Goal: Task Accomplishment & Management: Use online tool/utility

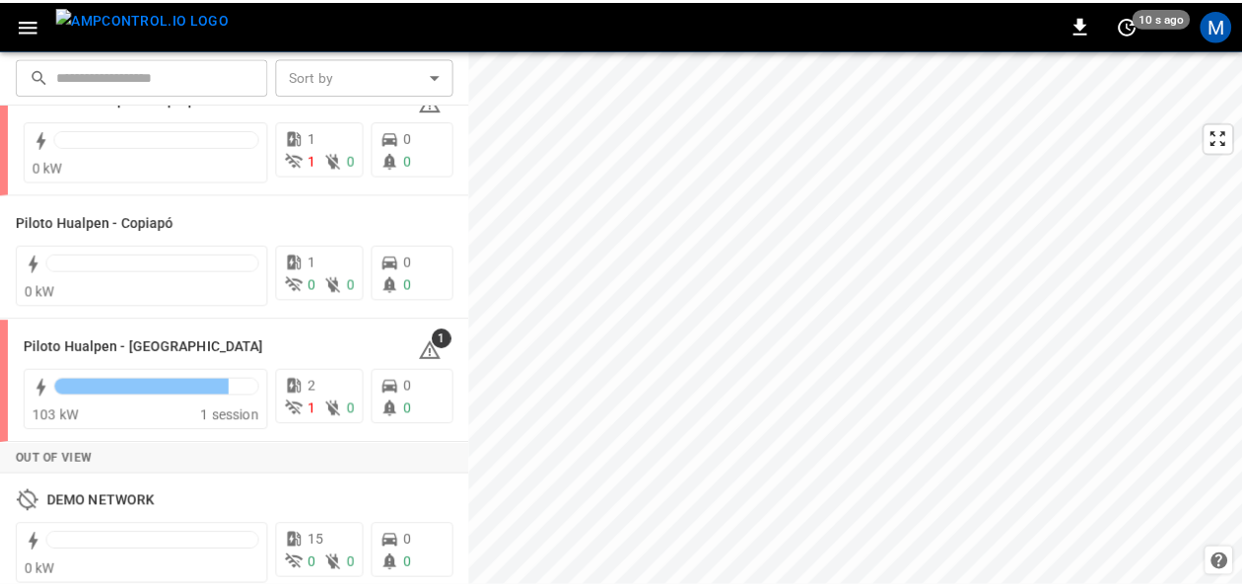
scroll to position [191, 0]
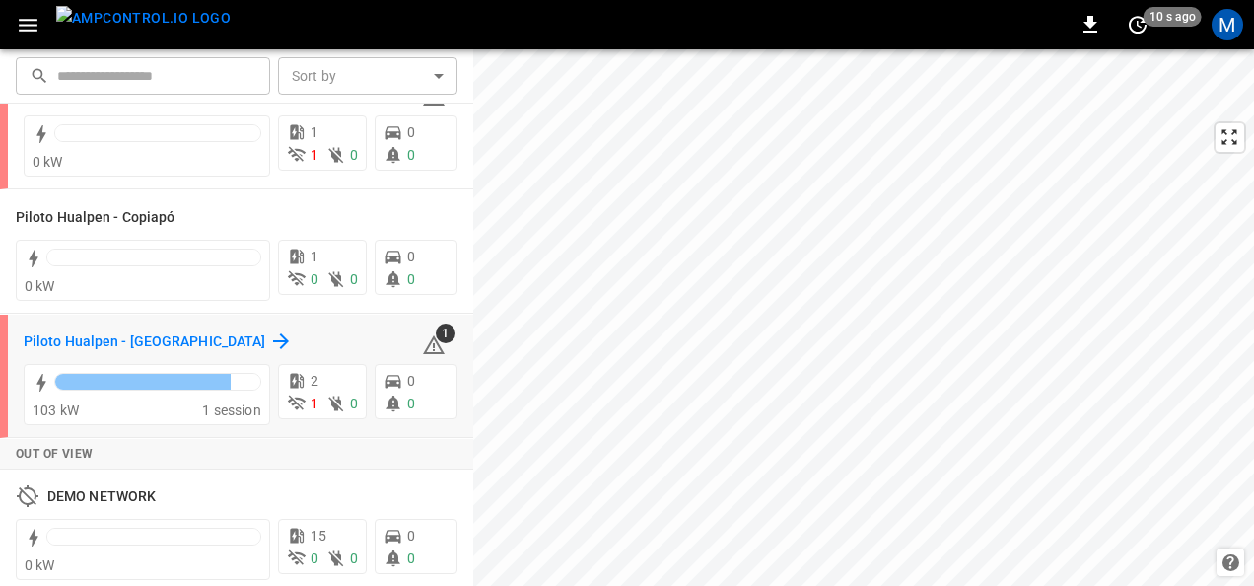
click at [152, 333] on h6 "Piloto Hualpen - [GEOGRAPHIC_DATA]" at bounding box center [145, 342] width 242 height 22
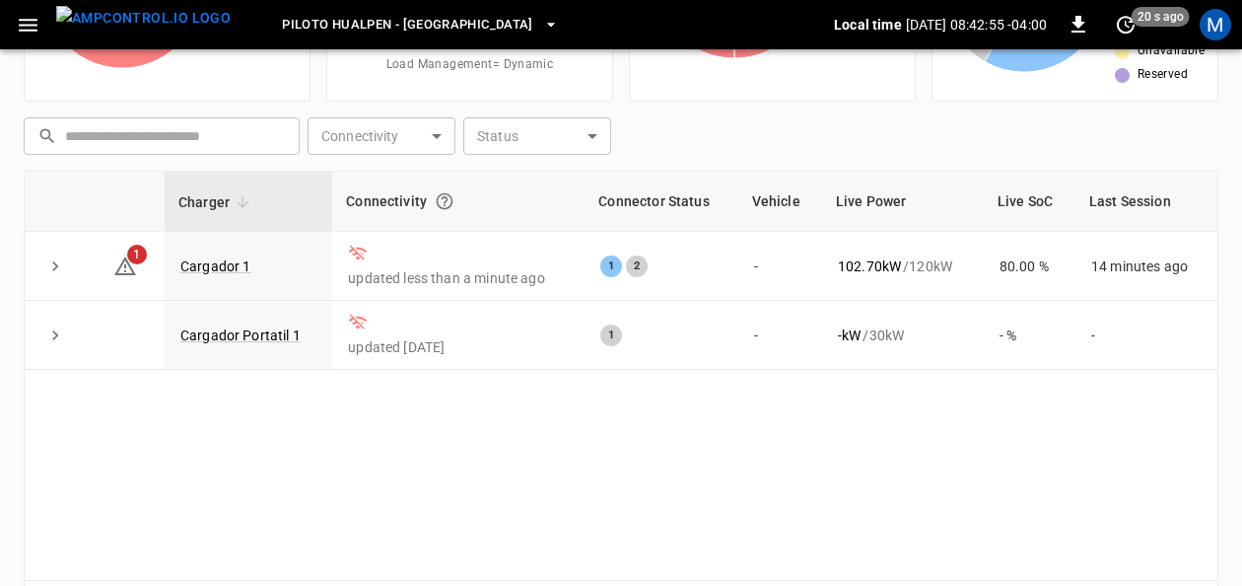
scroll to position [233, 0]
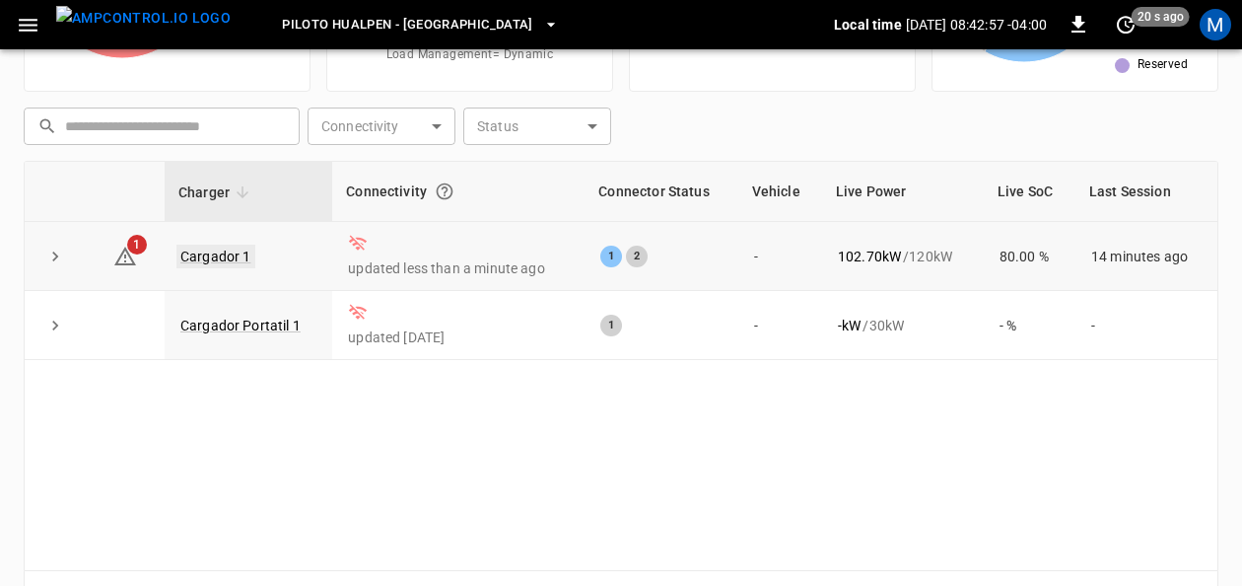
click at [226, 258] on link "Cargador 1" at bounding box center [215, 256] width 79 height 24
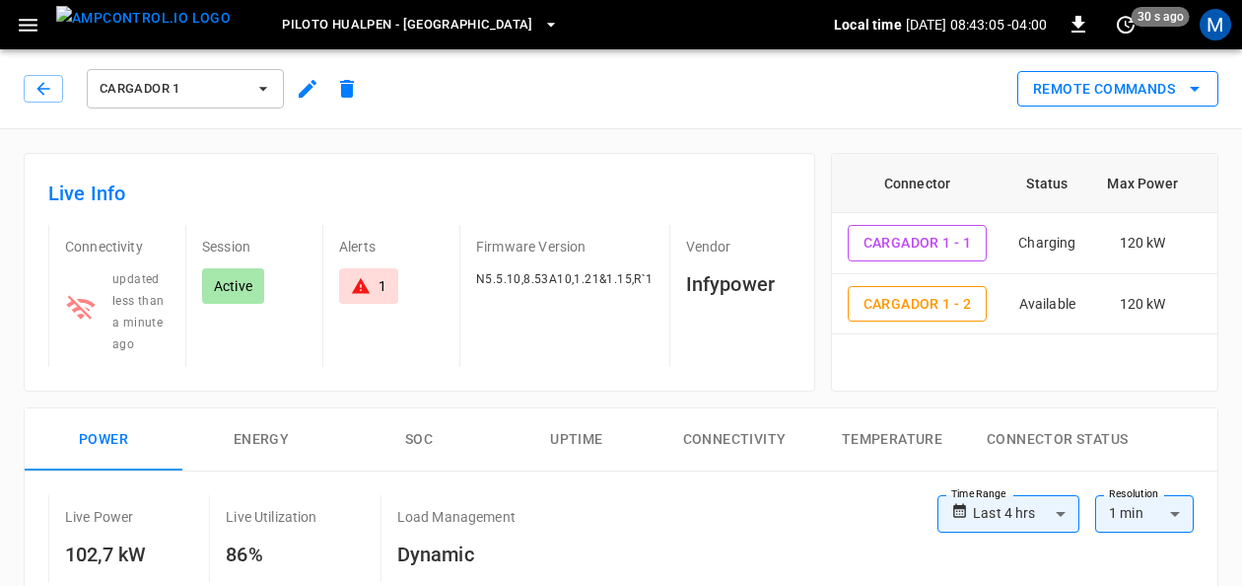
click at [1207, 88] on icon "remote commands options" at bounding box center [1195, 89] width 24 height 24
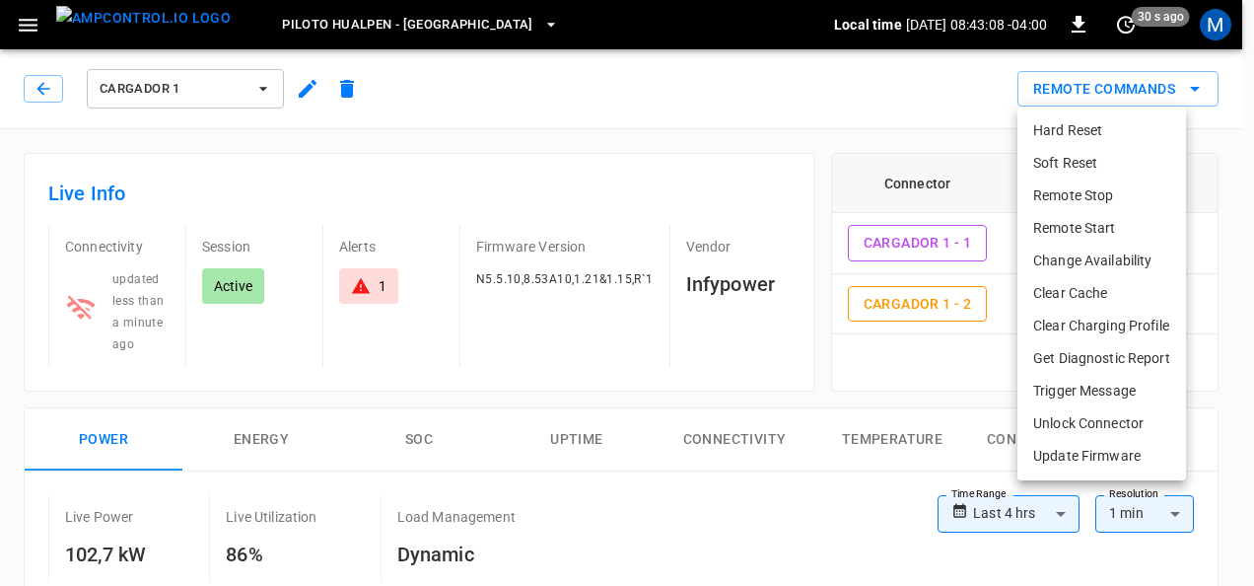
click at [1068, 200] on li "Remote Stop" at bounding box center [1101, 195] width 169 height 33
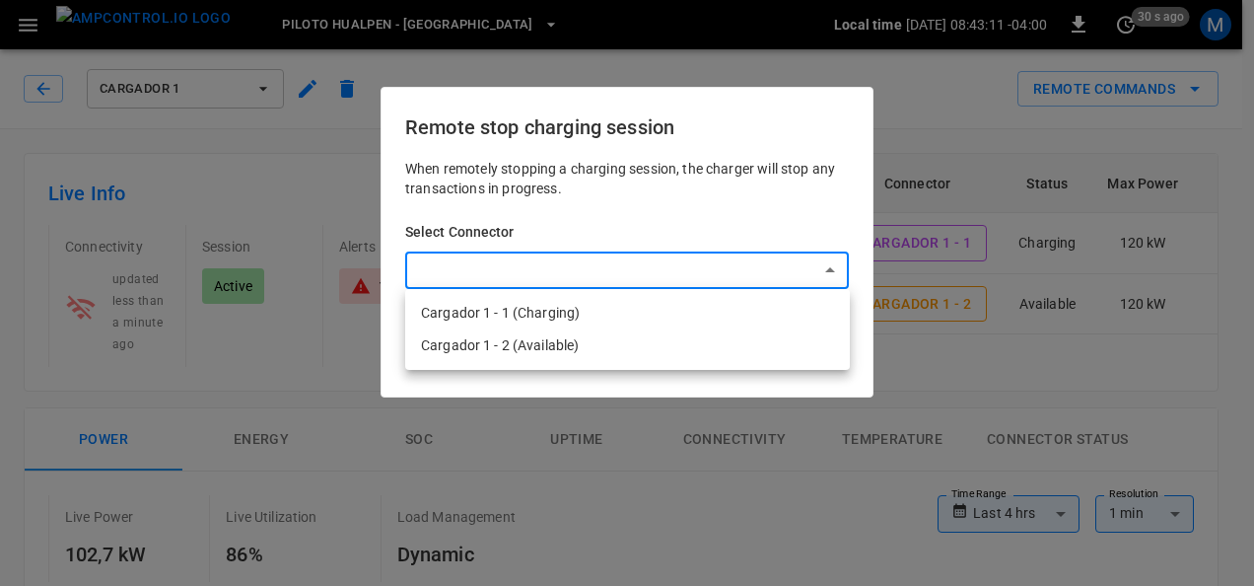
click at [592, 306] on li "Cargador 1 - 1 (Charging)" at bounding box center [627, 313] width 445 height 33
type input "**********"
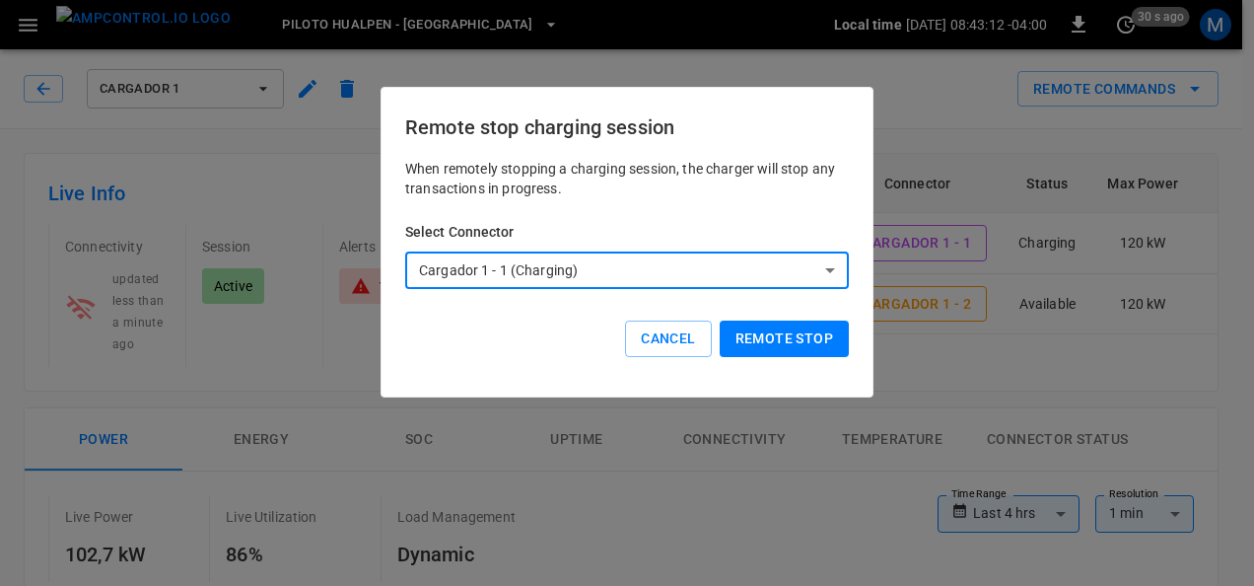
click at [759, 343] on button "Remote stop" at bounding box center [784, 338] width 129 height 36
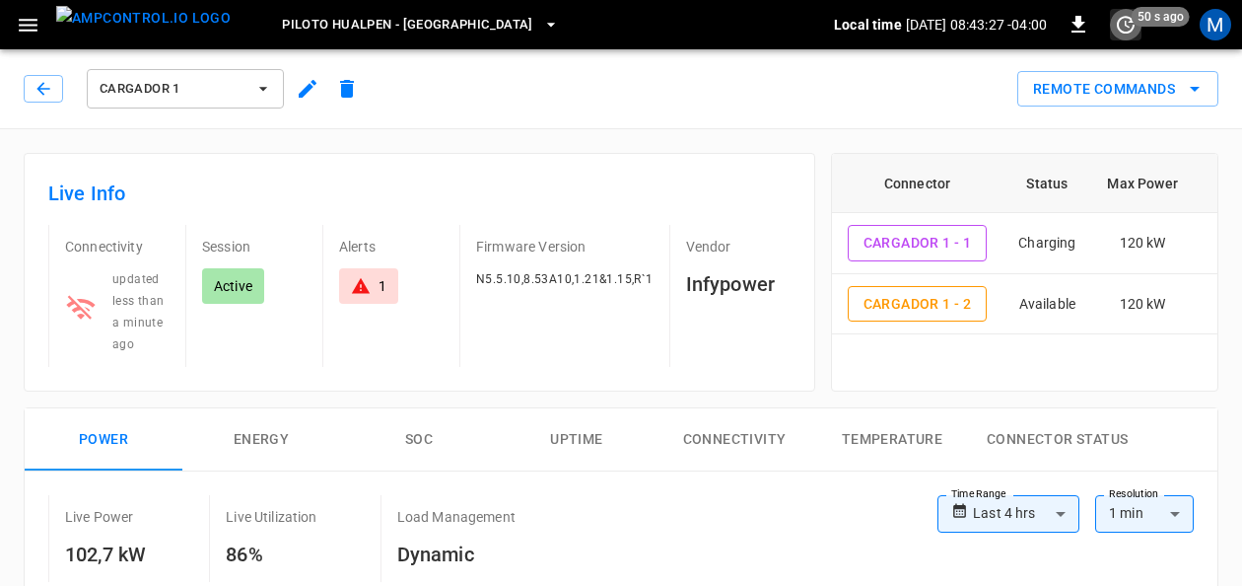
click at [1123, 21] on icon "set refresh interval" at bounding box center [1126, 25] width 24 height 24
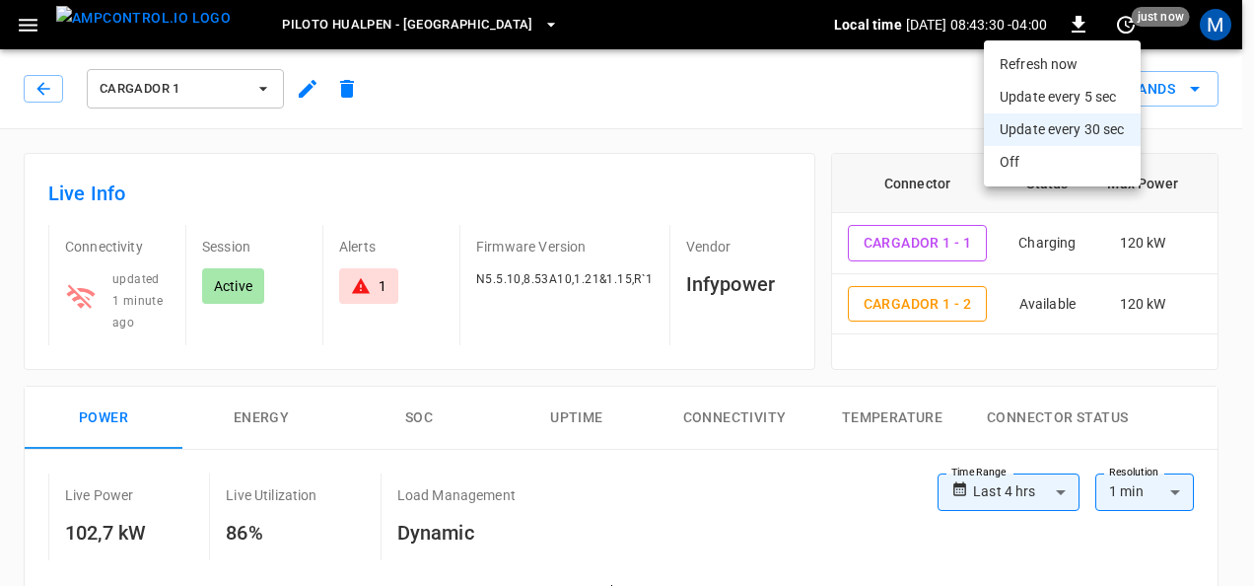
click at [1039, 59] on li "Refresh now" at bounding box center [1062, 64] width 157 height 33
click at [735, 91] on div at bounding box center [627, 293] width 1254 height 586
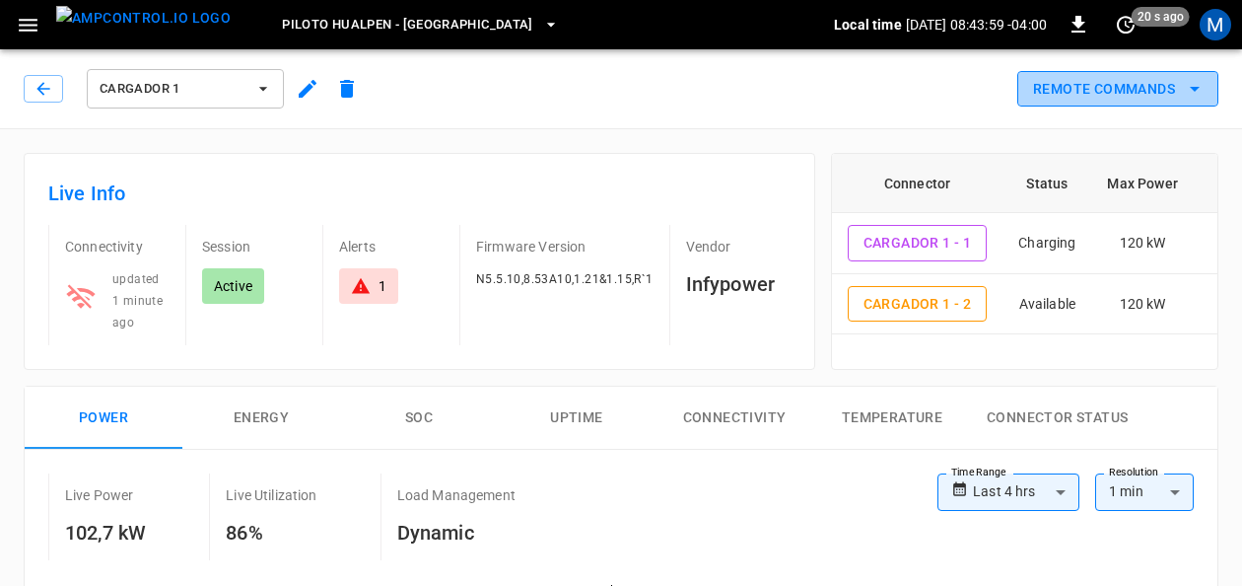
click at [1194, 85] on icon "remote commands options" at bounding box center [1195, 89] width 24 height 24
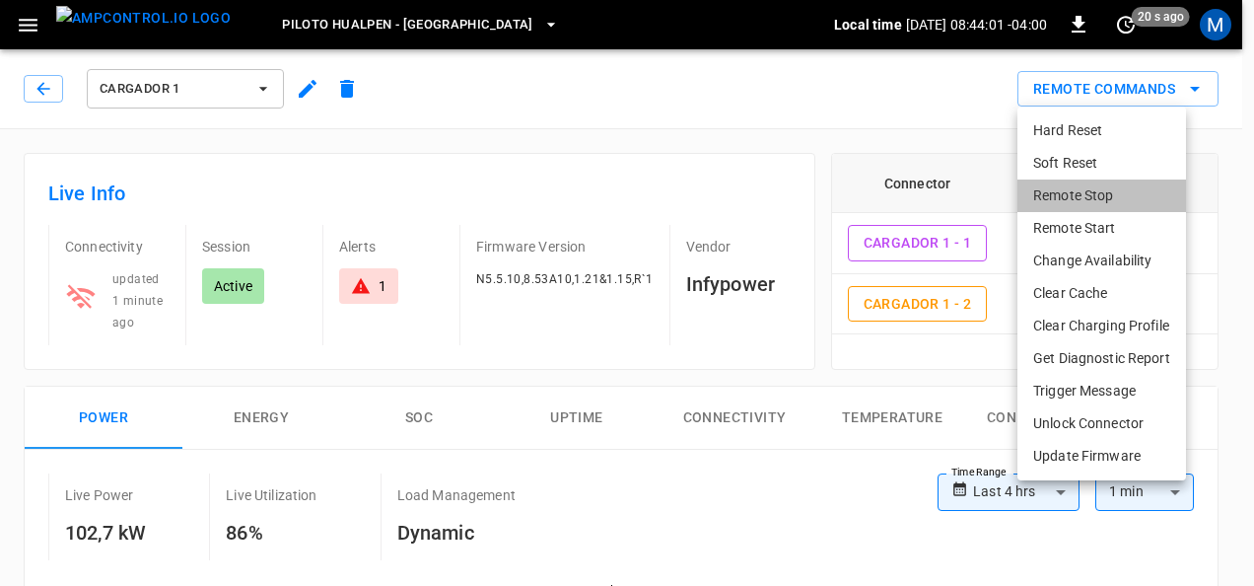
click at [1071, 185] on li "Remote Stop" at bounding box center [1101, 195] width 169 height 33
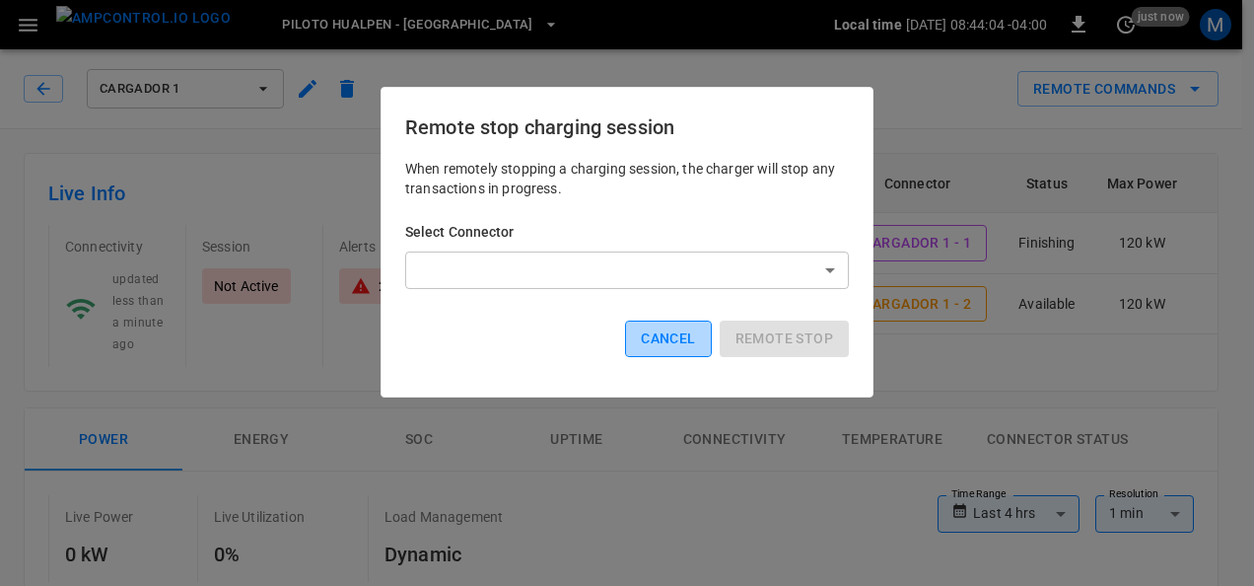
click at [677, 328] on button "Cancel" at bounding box center [668, 338] width 86 height 36
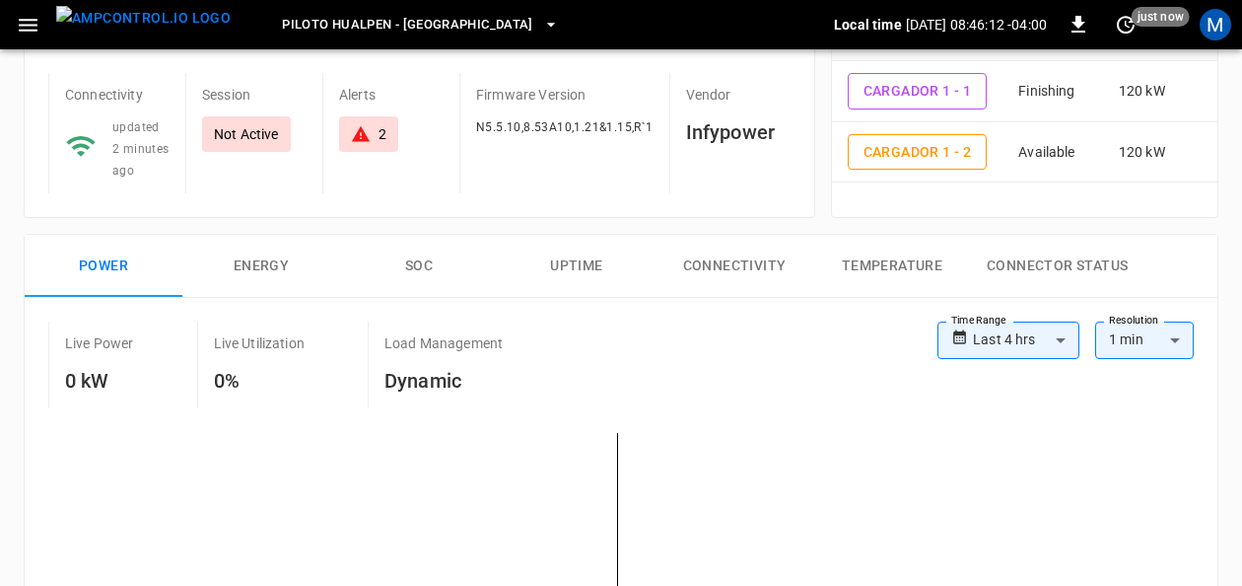
scroll to position [144, 0]
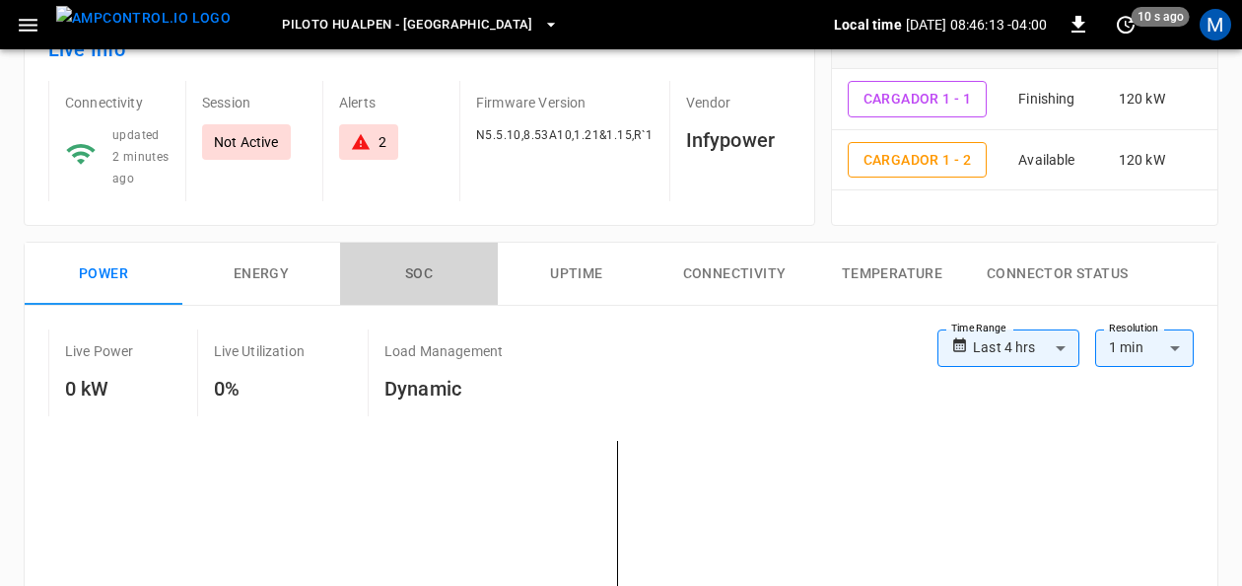
click at [424, 266] on button "SOC" at bounding box center [419, 274] width 158 height 63
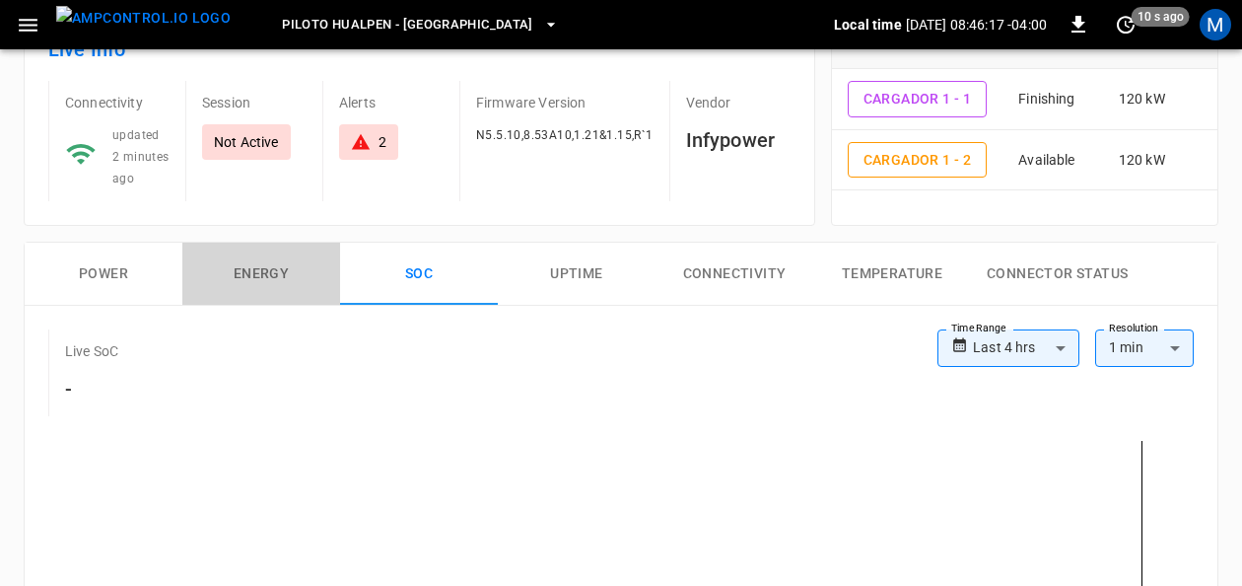
click at [278, 266] on button "Energy" at bounding box center [261, 274] width 158 height 63
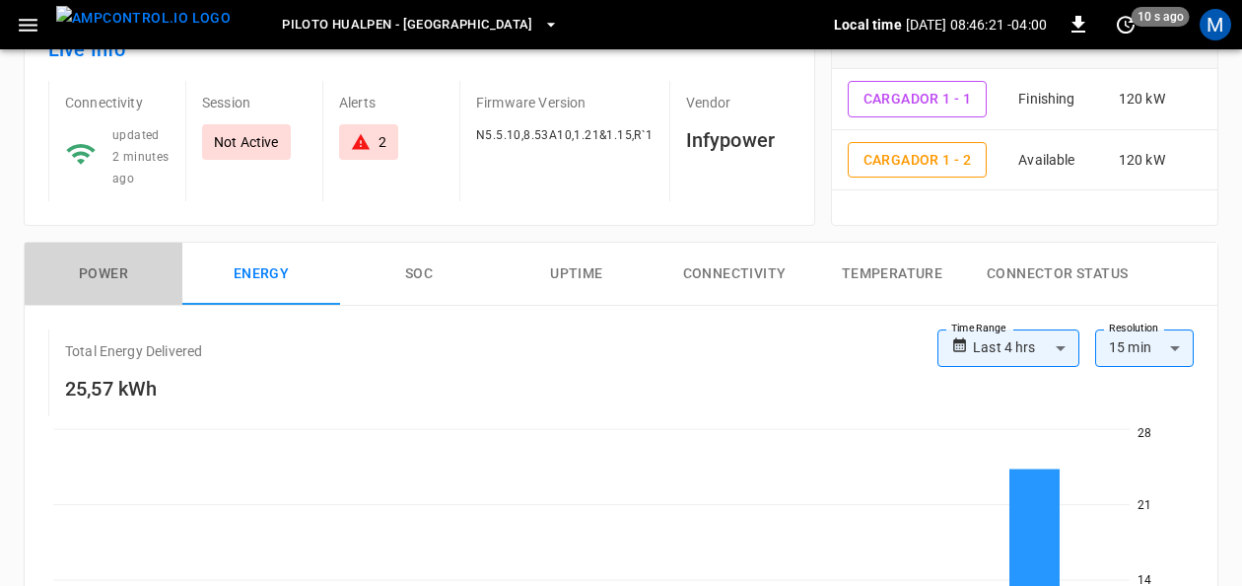
click at [97, 268] on button "Power" at bounding box center [104, 274] width 158 height 63
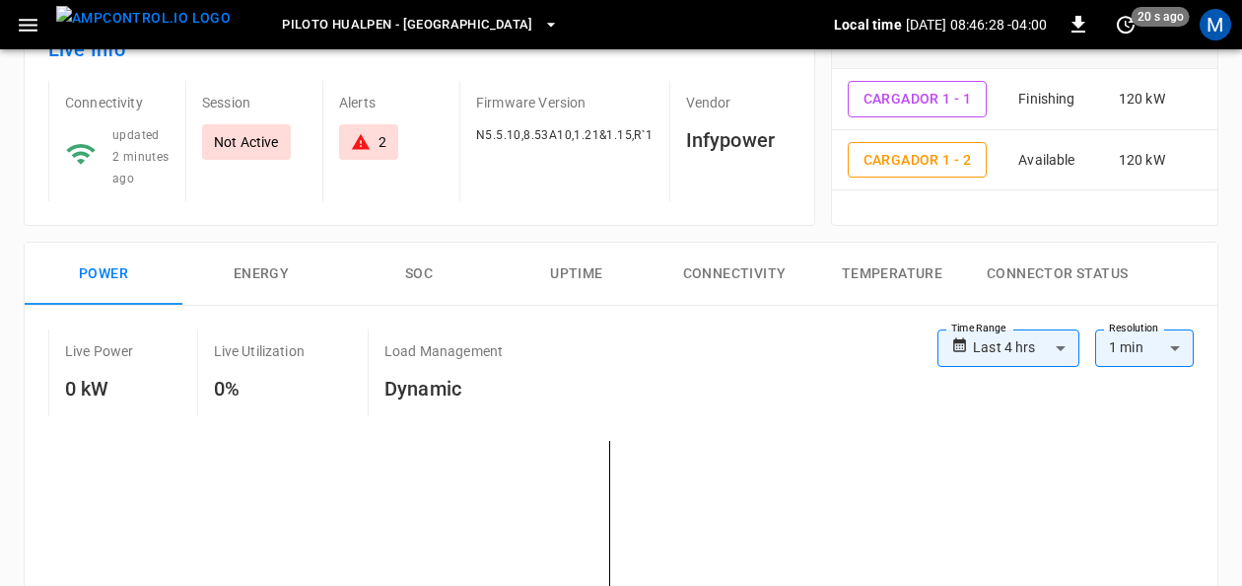
scroll to position [0, 0]
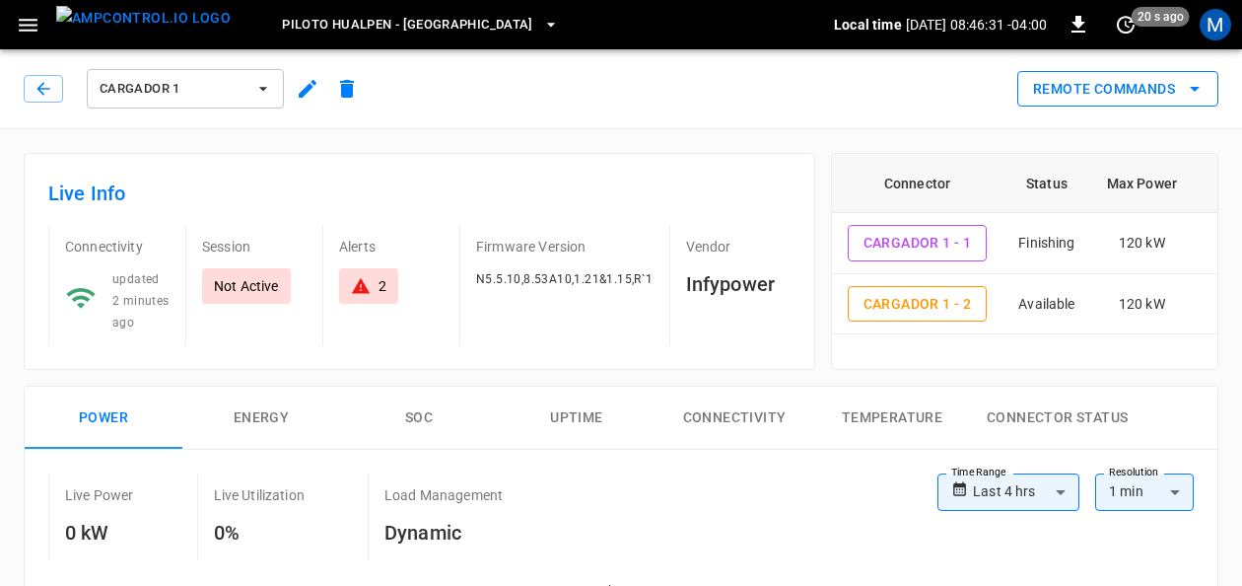
click at [1208, 77] on button "Remote Commands" at bounding box center [1117, 89] width 201 height 36
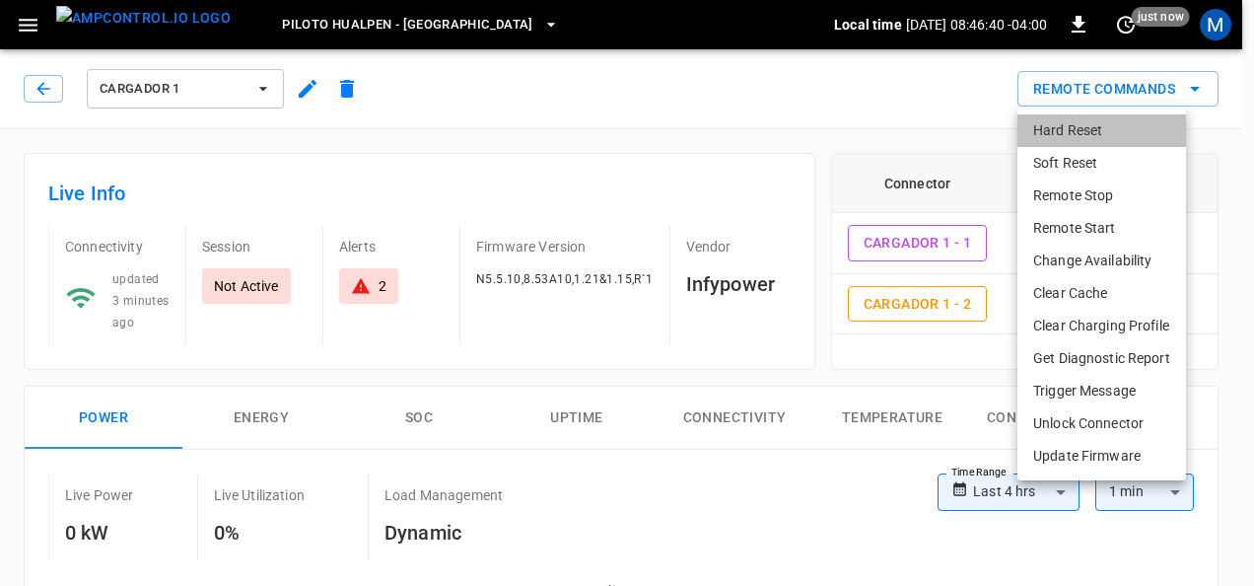
click at [1042, 129] on li "Hard Reset" at bounding box center [1101, 130] width 169 height 33
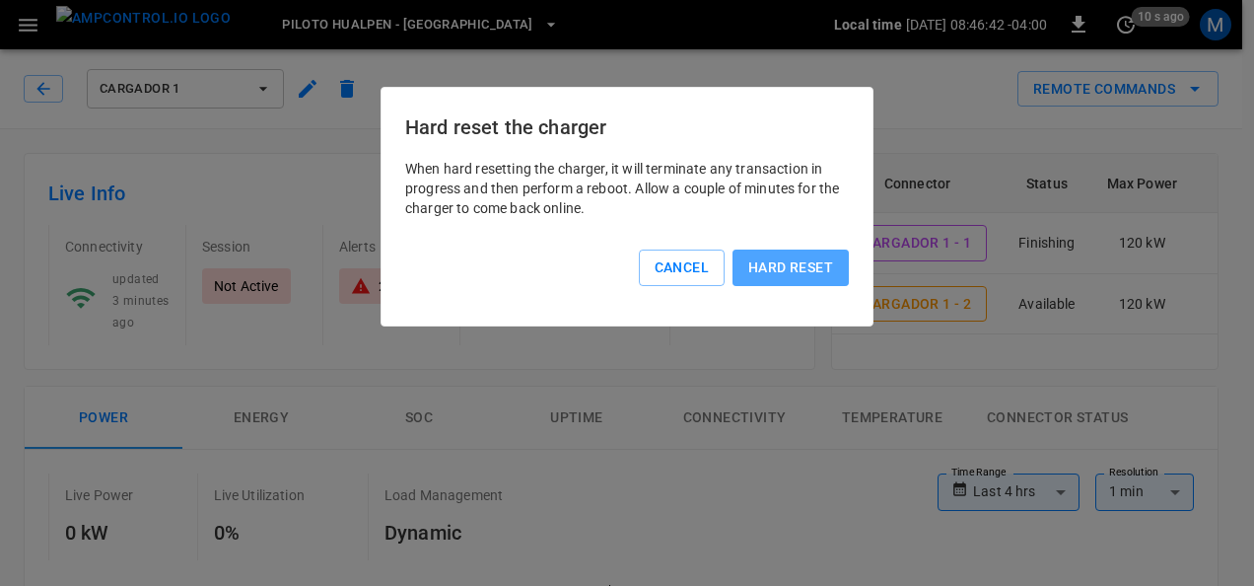
click at [810, 258] on button "Hard reset" at bounding box center [790, 267] width 116 height 36
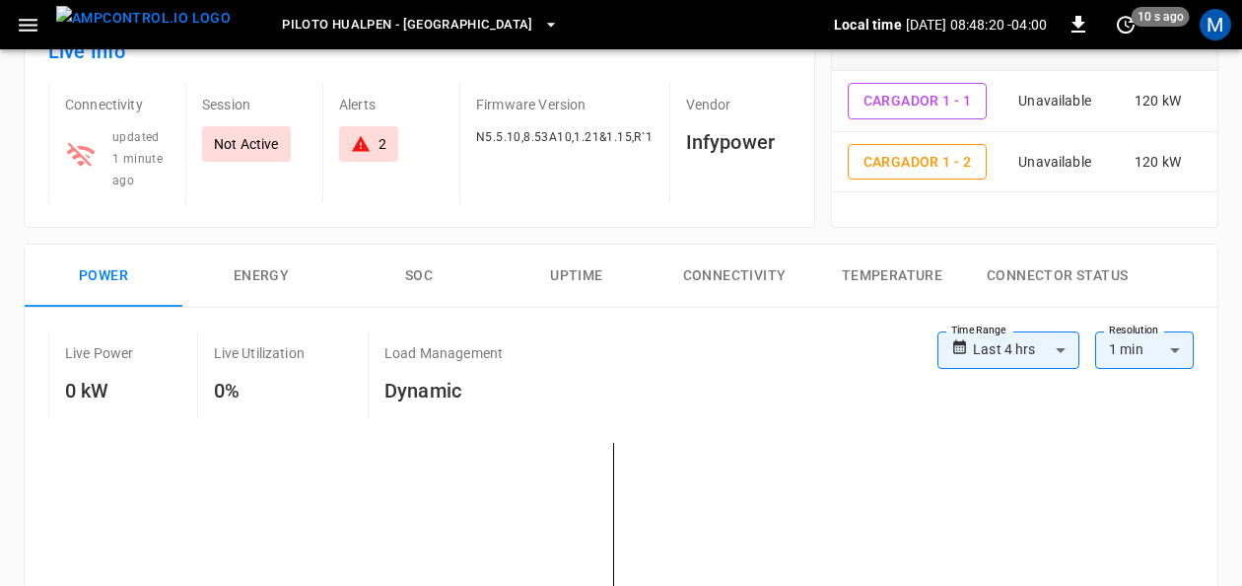
scroll to position [104, 0]
